Goal: Check status: Check status

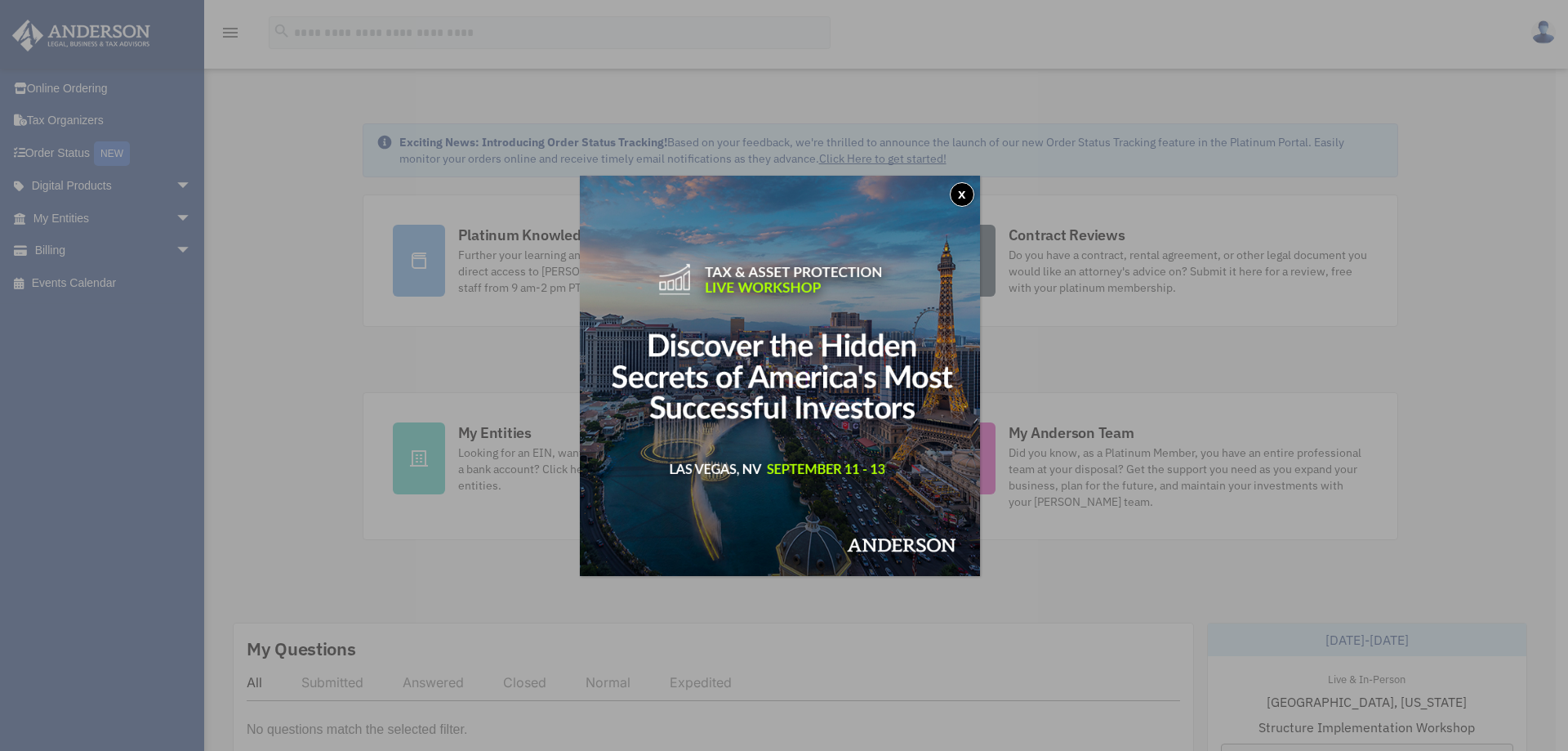
click at [966, 194] on button "x" at bounding box center [962, 195] width 24 height 24
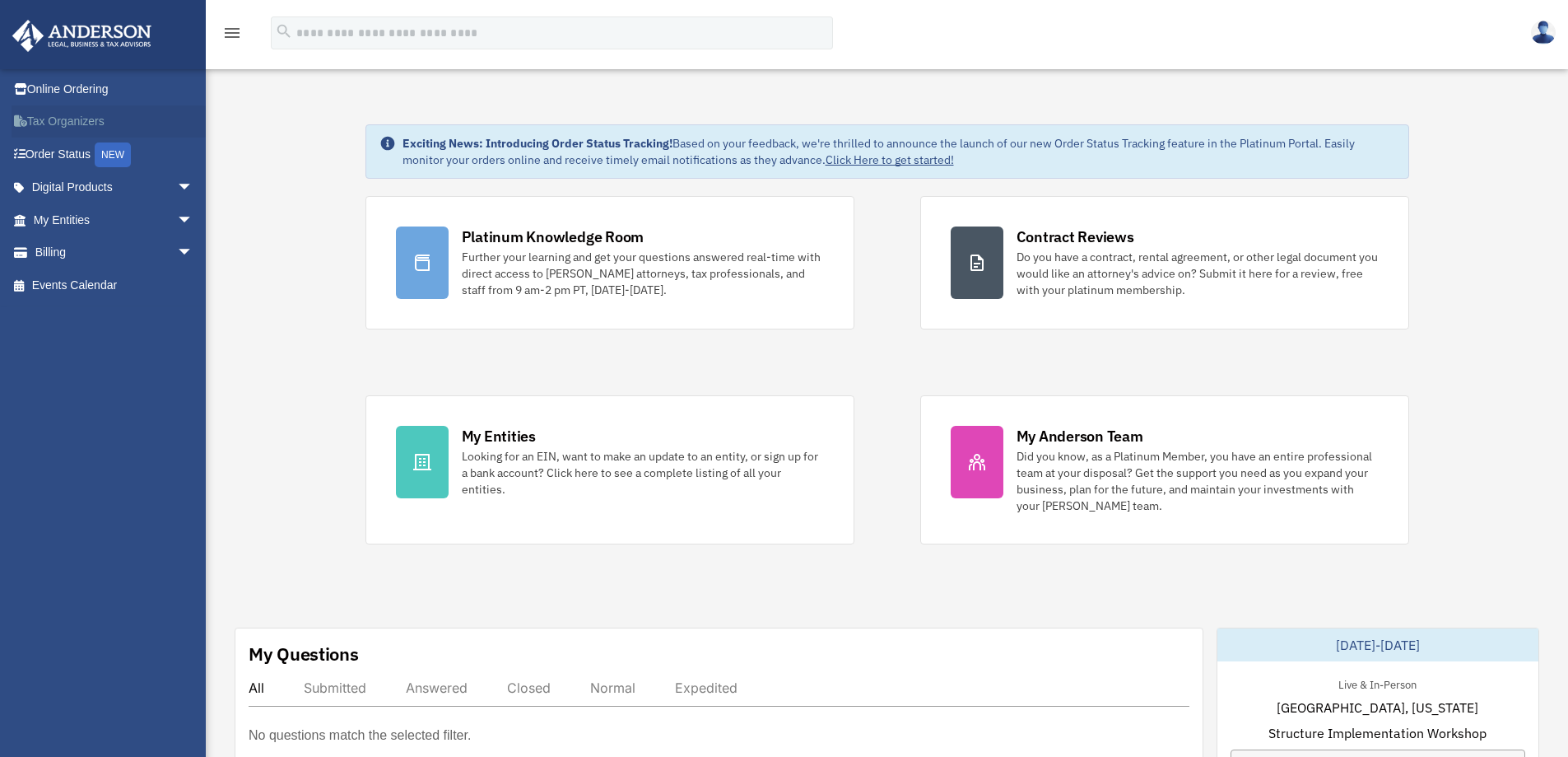
click at [52, 117] on link "Tax Organizers" at bounding box center [115, 122] width 207 height 33
click at [177, 185] on span "arrow_drop_down" at bounding box center [194, 187] width 33 height 34
drag, startPoint x: 173, startPoint y: 185, endPoint x: 275, endPoint y: 138, distance: 112.3
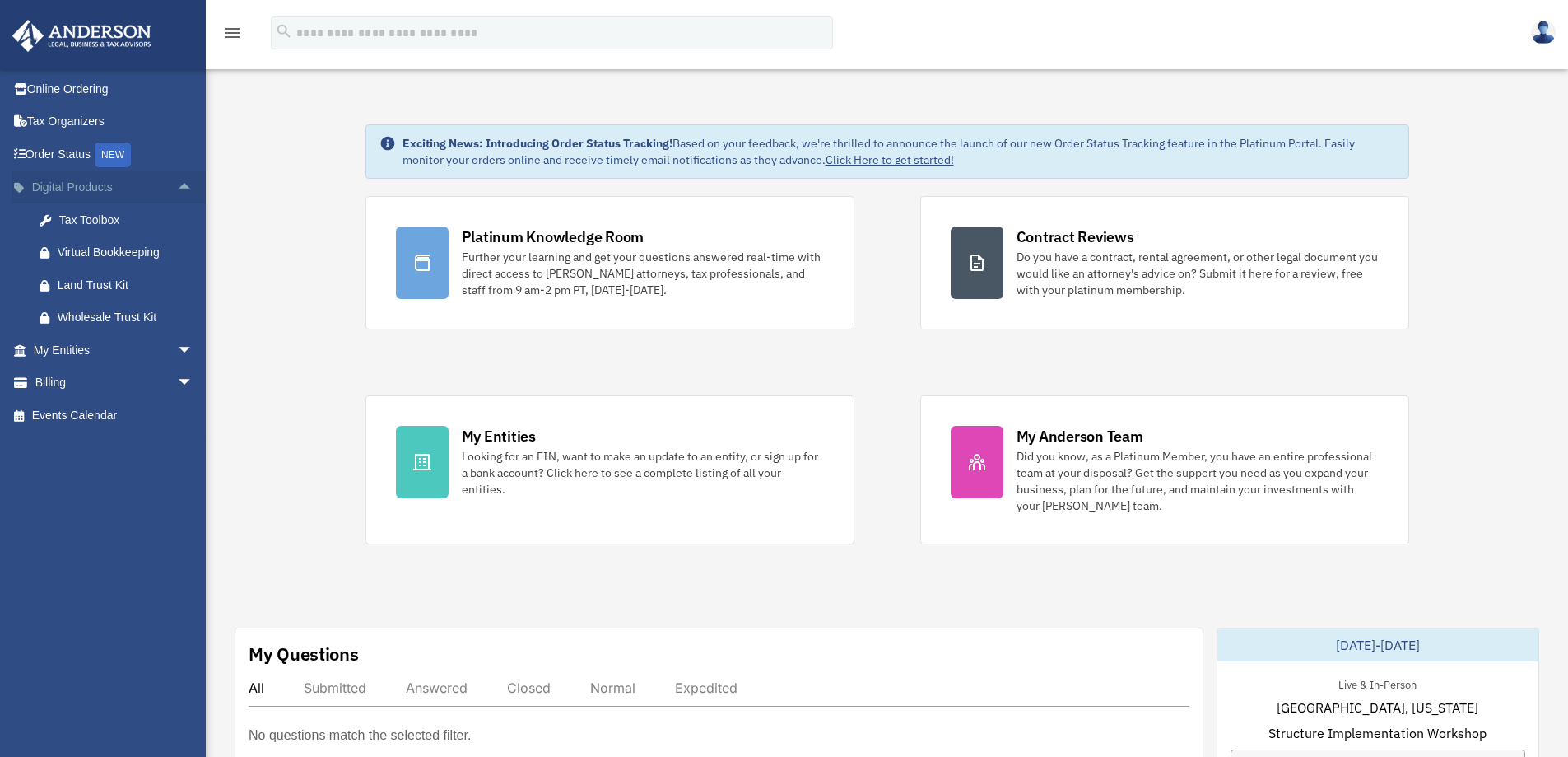
click at [177, 187] on span "arrow_drop_up" at bounding box center [194, 187] width 33 height 34
click at [177, 220] on span "arrow_drop_down" at bounding box center [194, 220] width 33 height 34
click at [177, 220] on span "arrow_drop_up" at bounding box center [194, 220] width 33 height 34
click at [52, 145] on link "Order Status NEW" at bounding box center [115, 154] width 207 height 34
